Goal: Navigation & Orientation: Go to known website

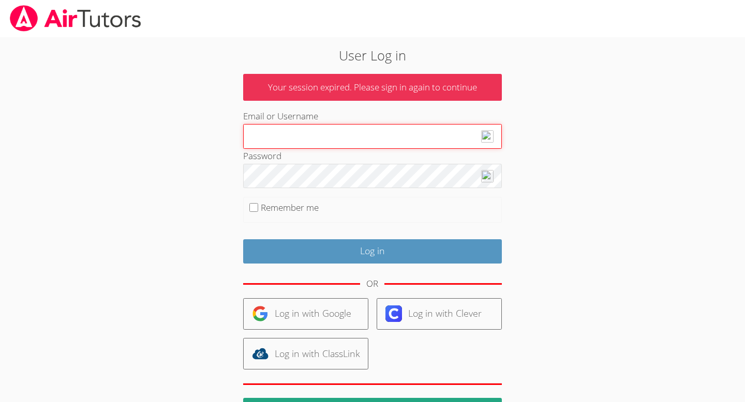
type input "rodriguez9132@gmail.com"
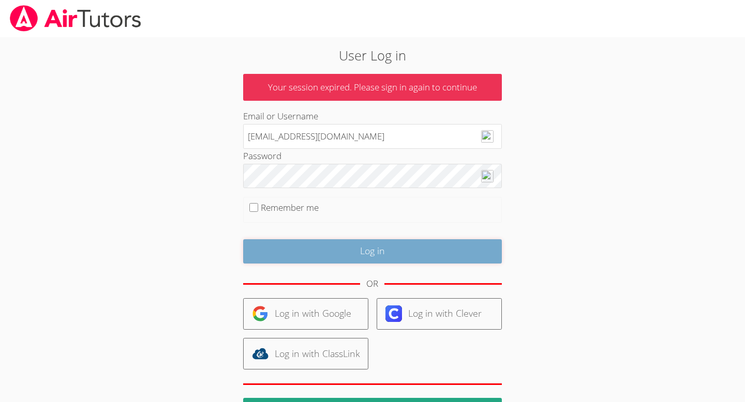
click at [375, 249] on input "Log in" at bounding box center [372, 251] width 259 height 24
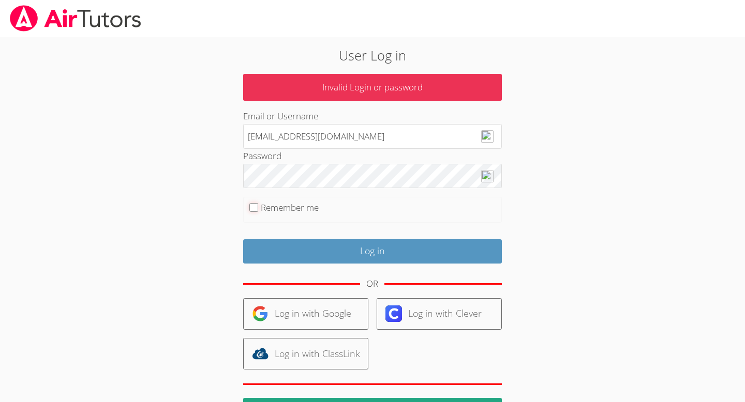
click at [257, 207] on input "Remember me" at bounding box center [253, 207] width 9 height 9
checkbox input "true"
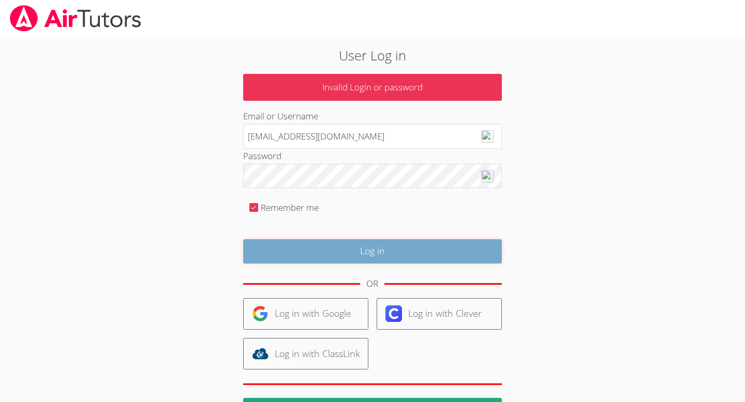
click at [303, 246] on input "Log in" at bounding box center [372, 251] width 259 height 24
click at [357, 256] on input "Log in" at bounding box center [372, 251] width 259 height 24
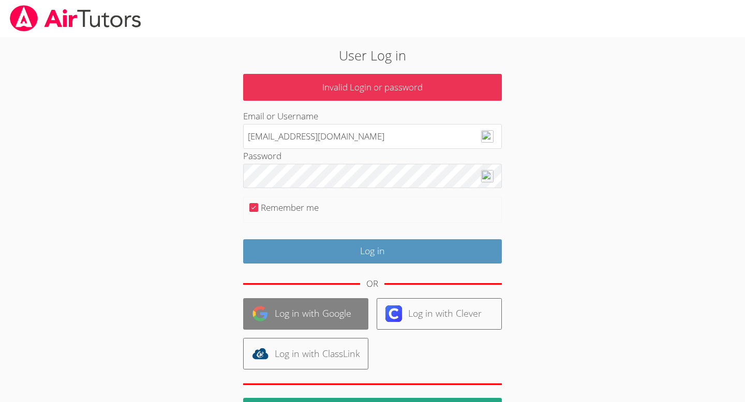
click at [334, 311] on link "Log in with Google" at bounding box center [305, 314] width 125 height 32
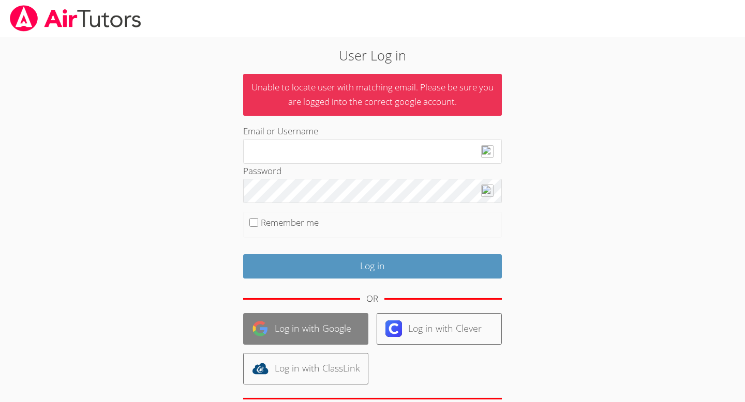
click at [334, 326] on link "Log in with Google" at bounding box center [305, 329] width 125 height 32
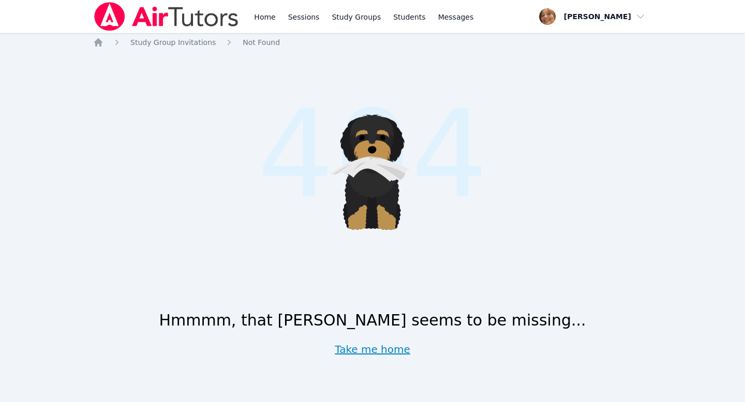
click at [388, 351] on link "Take me home" at bounding box center [373, 349] width 76 height 14
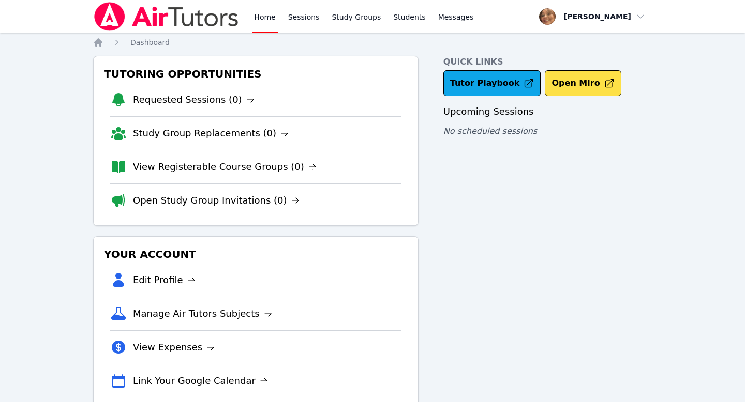
click at [107, 19] on img at bounding box center [166, 16] width 146 height 29
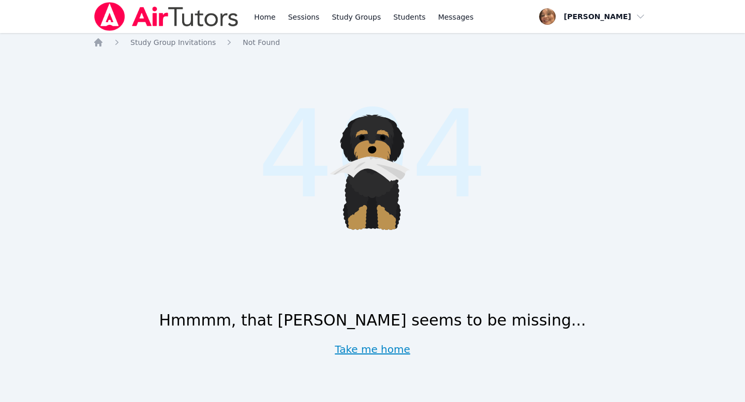
click at [395, 350] on link "Take me home" at bounding box center [373, 349] width 76 height 14
